Goal: Task Accomplishment & Management: Manage account settings

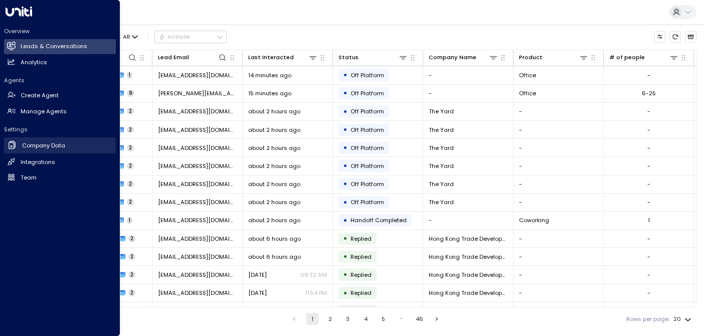
click at [44, 144] on h2 "Company Data" at bounding box center [43, 145] width 43 height 9
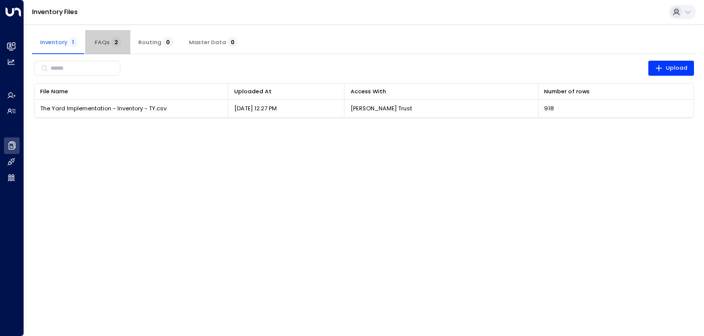
click at [102, 42] on span "FAQs 2" at bounding box center [108, 42] width 26 height 7
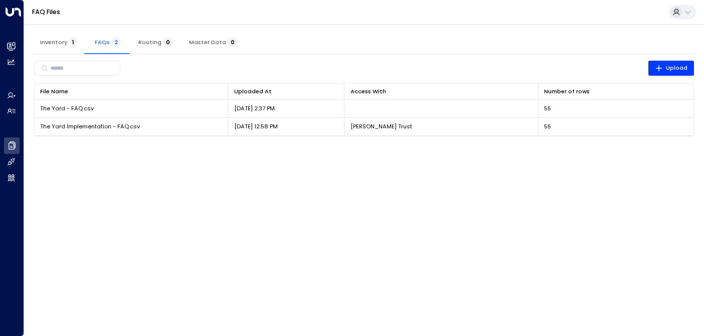
click at [54, 43] on span "Inventory 1" at bounding box center [58, 42] width 37 height 7
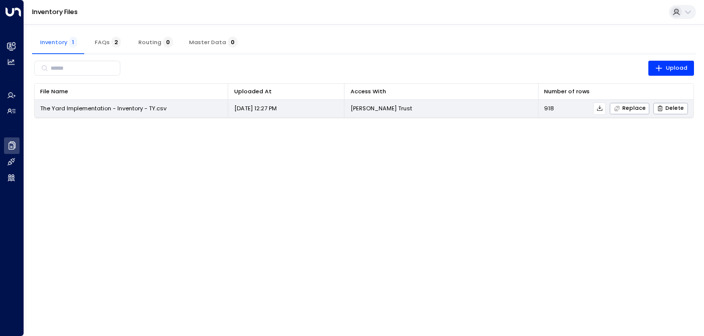
click at [410, 114] on td "Danielle Trust" at bounding box center [442, 109] width 194 height 18
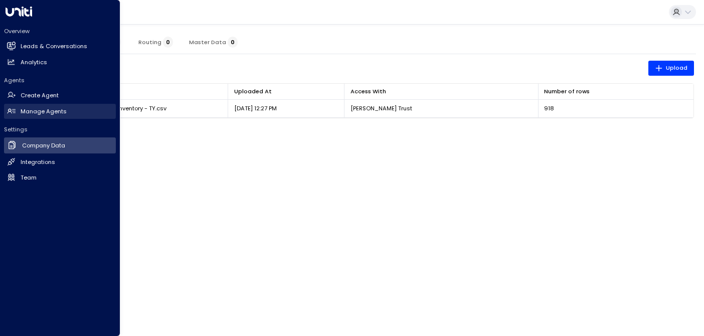
click at [63, 110] on h2 "Manage Agents" at bounding box center [44, 111] width 46 height 9
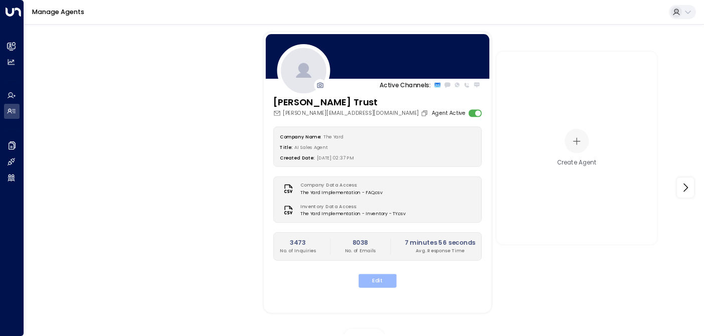
click at [369, 275] on button "Edit" at bounding box center [378, 281] width 38 height 14
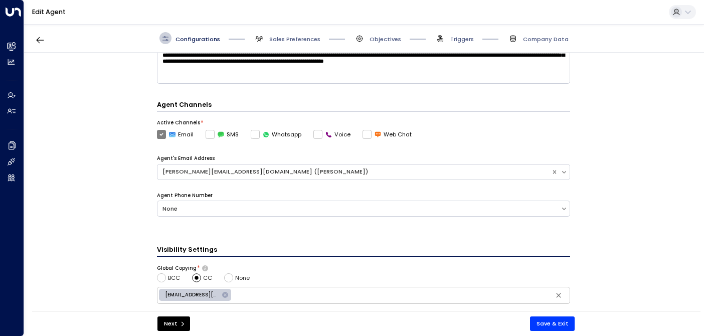
scroll to position [162, 0]
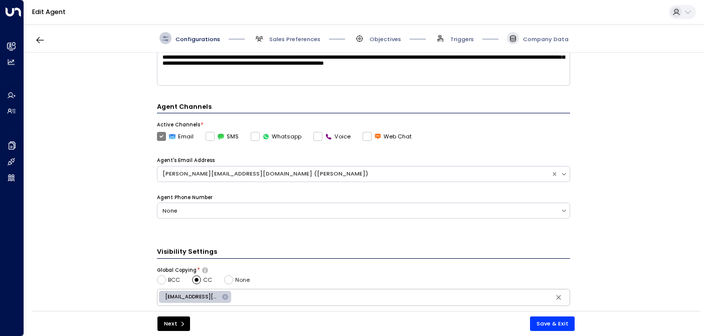
click at [519, 38] on span at bounding box center [513, 38] width 12 height 12
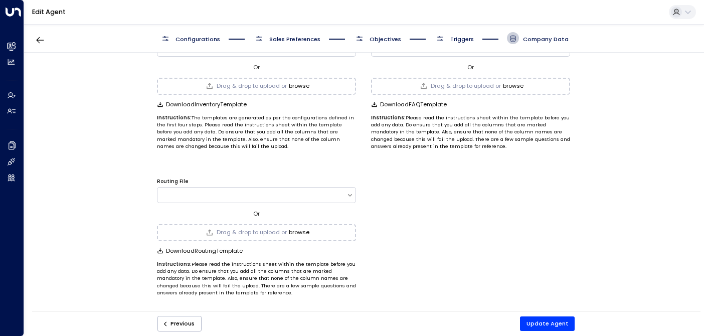
scroll to position [0, 0]
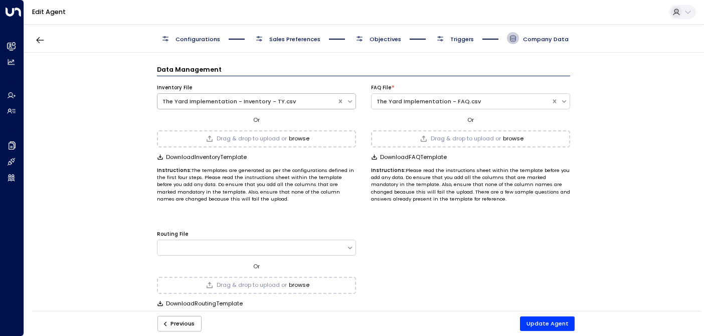
click at [348, 100] on icon at bounding box center [350, 101] width 7 height 7
click at [350, 100] on icon at bounding box center [350, 101] width 7 height 7
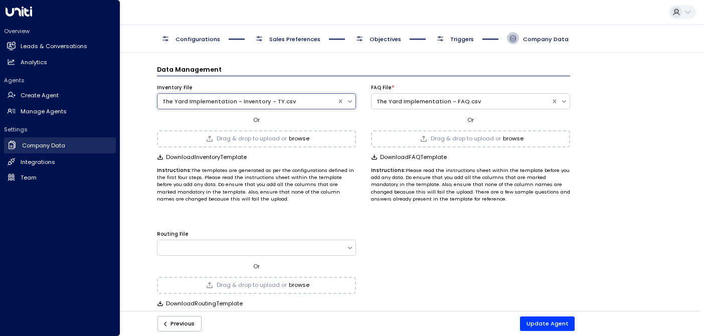
click at [54, 144] on h2 "Company Data" at bounding box center [43, 145] width 43 height 9
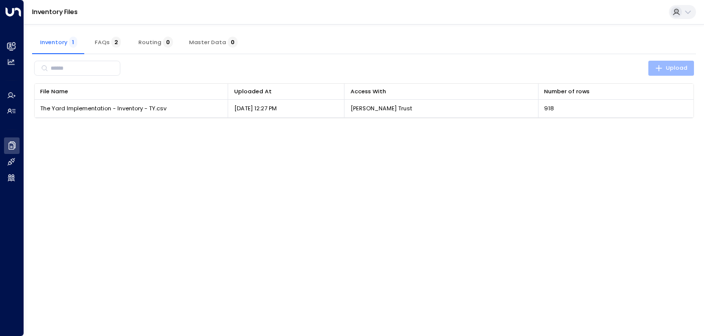
click at [671, 66] on span "Upload" at bounding box center [671, 68] width 33 height 10
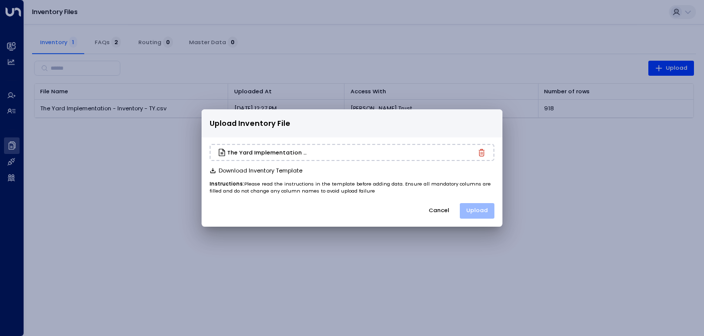
click at [478, 207] on button "Upload" at bounding box center [477, 211] width 35 height 16
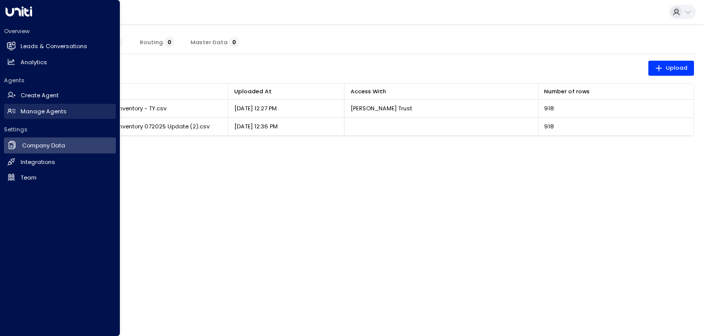
click at [59, 112] on h2 "Manage Agents" at bounding box center [44, 111] width 46 height 9
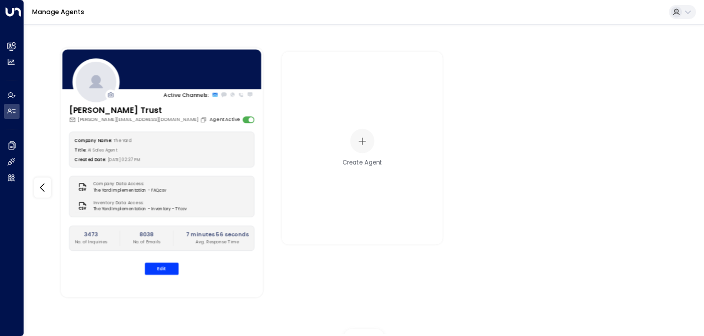
click at [191, 190] on div "Company Data Access: The Yard Implementation - FAQ.csv" at bounding box center [162, 187] width 174 height 12
click at [162, 262] on div "Company Name: The Yard Title: AI Sales Agent Created Date: 01/13/2025, 02:37 PM…" at bounding box center [162, 203] width 186 height 143
click at [162, 268] on button "Edit" at bounding box center [162, 269] width 34 height 12
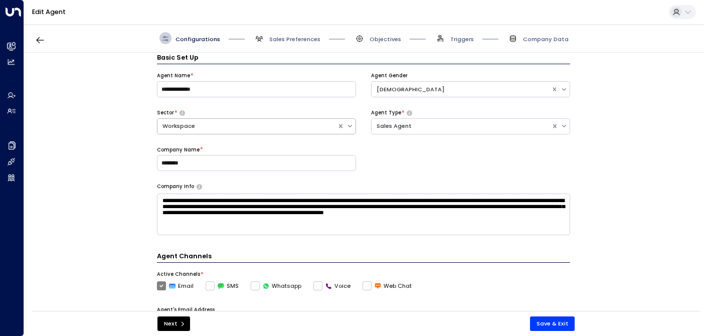
scroll to position [18, 0]
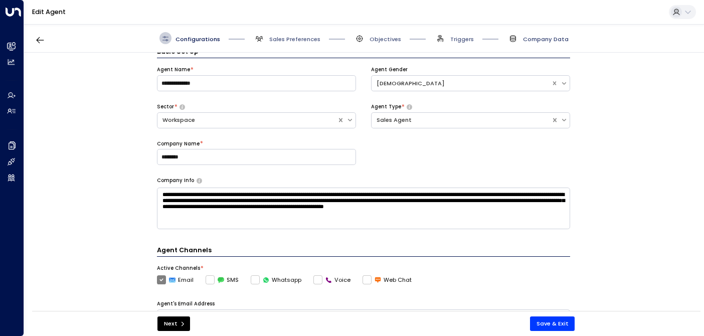
click at [540, 43] on span "Company Data" at bounding box center [546, 39] width 46 height 8
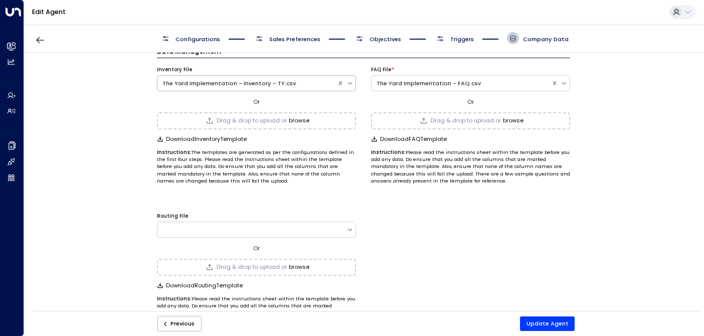
click at [279, 81] on div "The Yard Implementation - Inventory - TY.csv" at bounding box center [248, 83] width 170 height 9
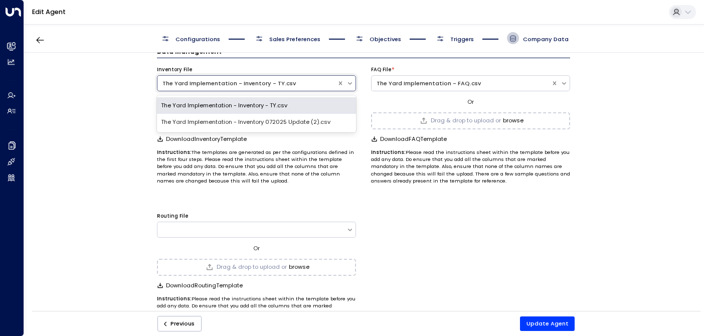
click at [237, 123] on div "The Yard Implementation - Inventory 072025 Update (2).csv" at bounding box center [256, 122] width 199 height 17
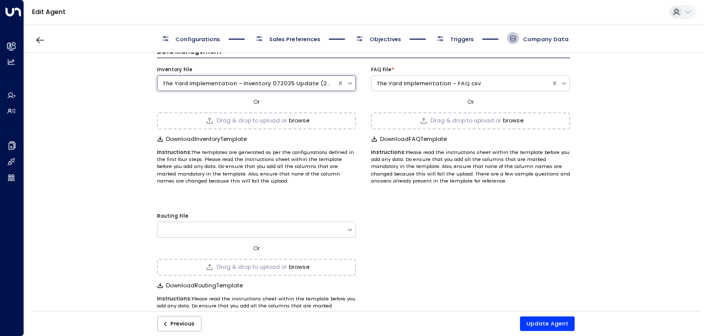
click at [368, 100] on div "Inventory File option The Yard Implementation - Inventory 072025 Update (2).csv…" at bounding box center [363, 121] width 413 height 126
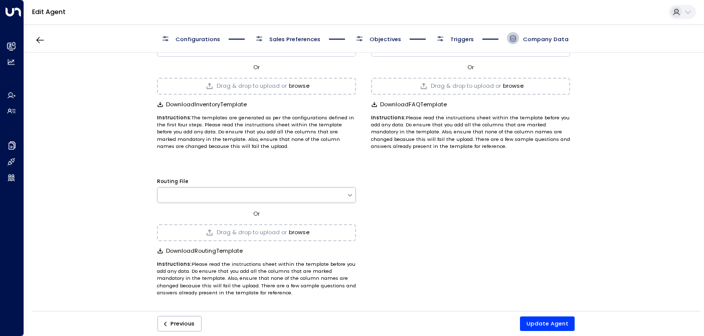
click at [260, 189] on div at bounding box center [256, 195] width 199 height 16
click at [277, 170] on div "Routing File Use Up and Down to choose options, press Enter to select the curre…" at bounding box center [256, 233] width 199 height 126
click at [548, 320] on button "Update Agent" at bounding box center [547, 324] width 55 height 15
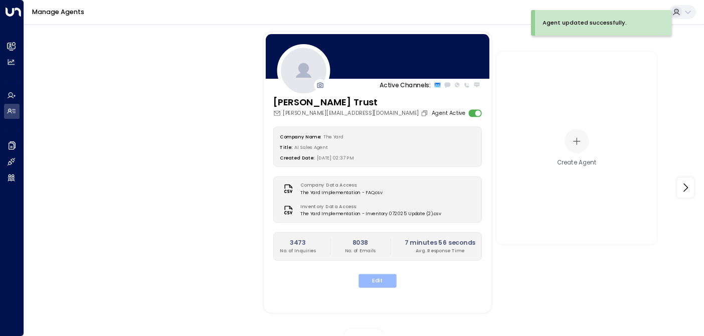
click at [380, 278] on button "Edit" at bounding box center [378, 281] width 38 height 14
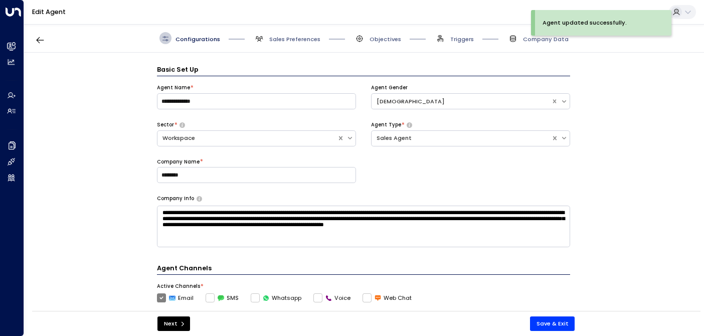
scroll to position [12, 0]
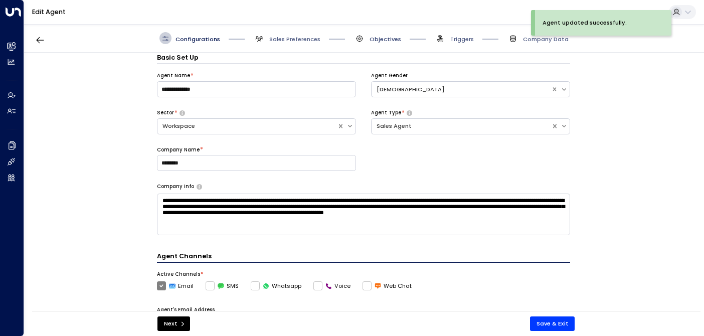
click at [373, 42] on span "Objectives" at bounding box center [386, 39] width 32 height 8
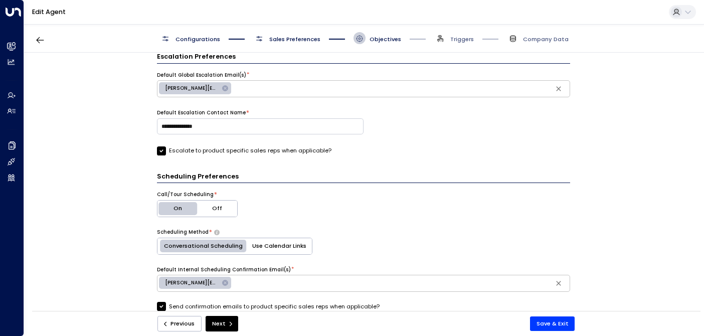
scroll to position [297, 0]
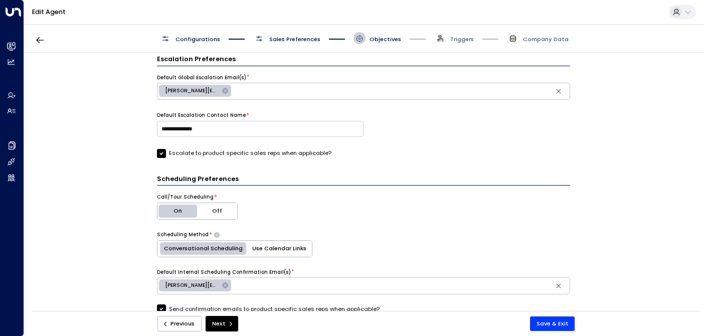
click at [198, 36] on span "Configurations" at bounding box center [198, 39] width 45 height 8
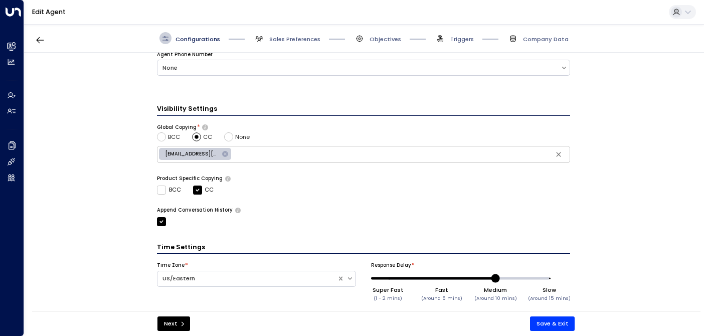
scroll to position [314, 0]
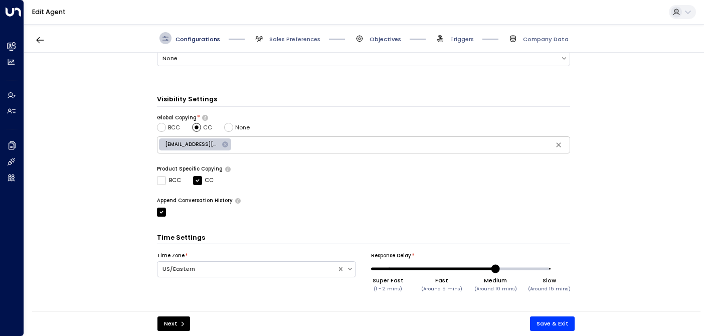
click at [387, 36] on span "Objectives" at bounding box center [386, 39] width 32 height 8
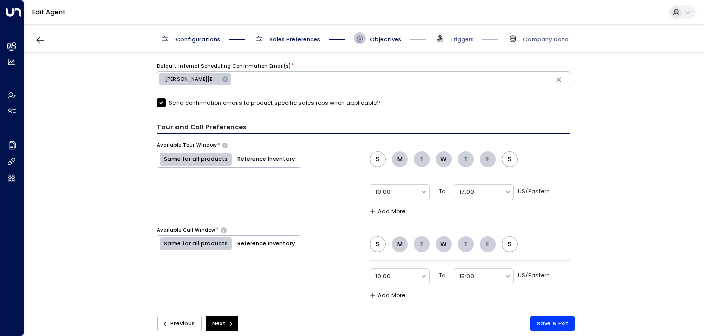
scroll to position [501, 0]
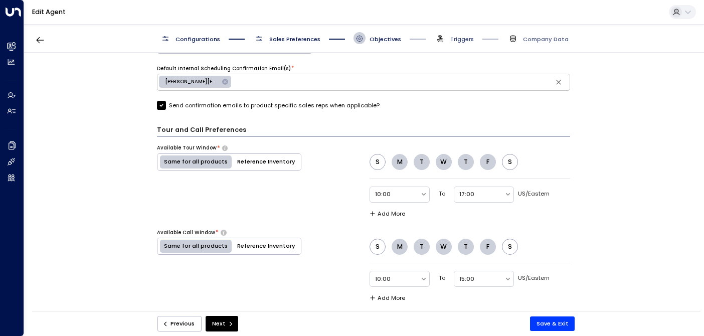
click at [457, 37] on span "Triggers" at bounding box center [462, 39] width 24 height 8
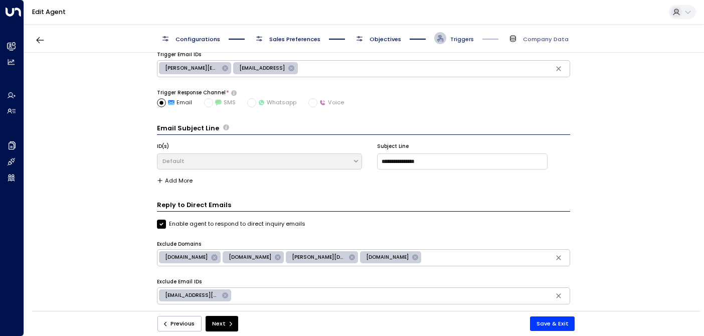
scroll to position [12, 0]
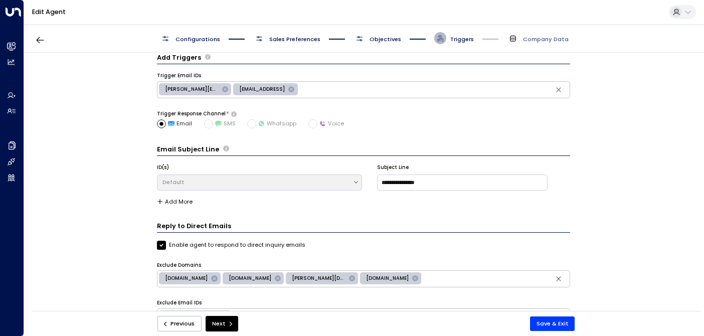
click at [446, 41] on span at bounding box center [440, 38] width 12 height 12
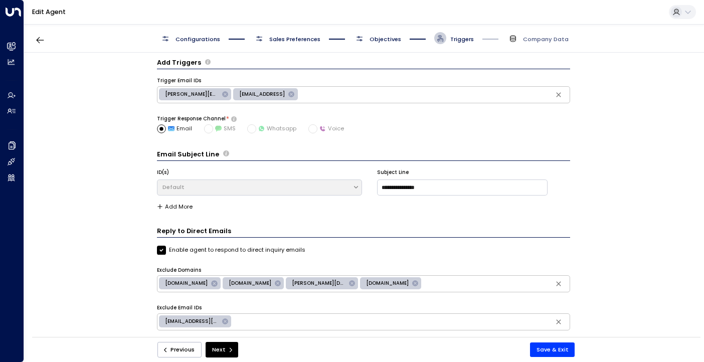
scroll to position [6, 0]
